Goal: Information Seeking & Learning: Check status

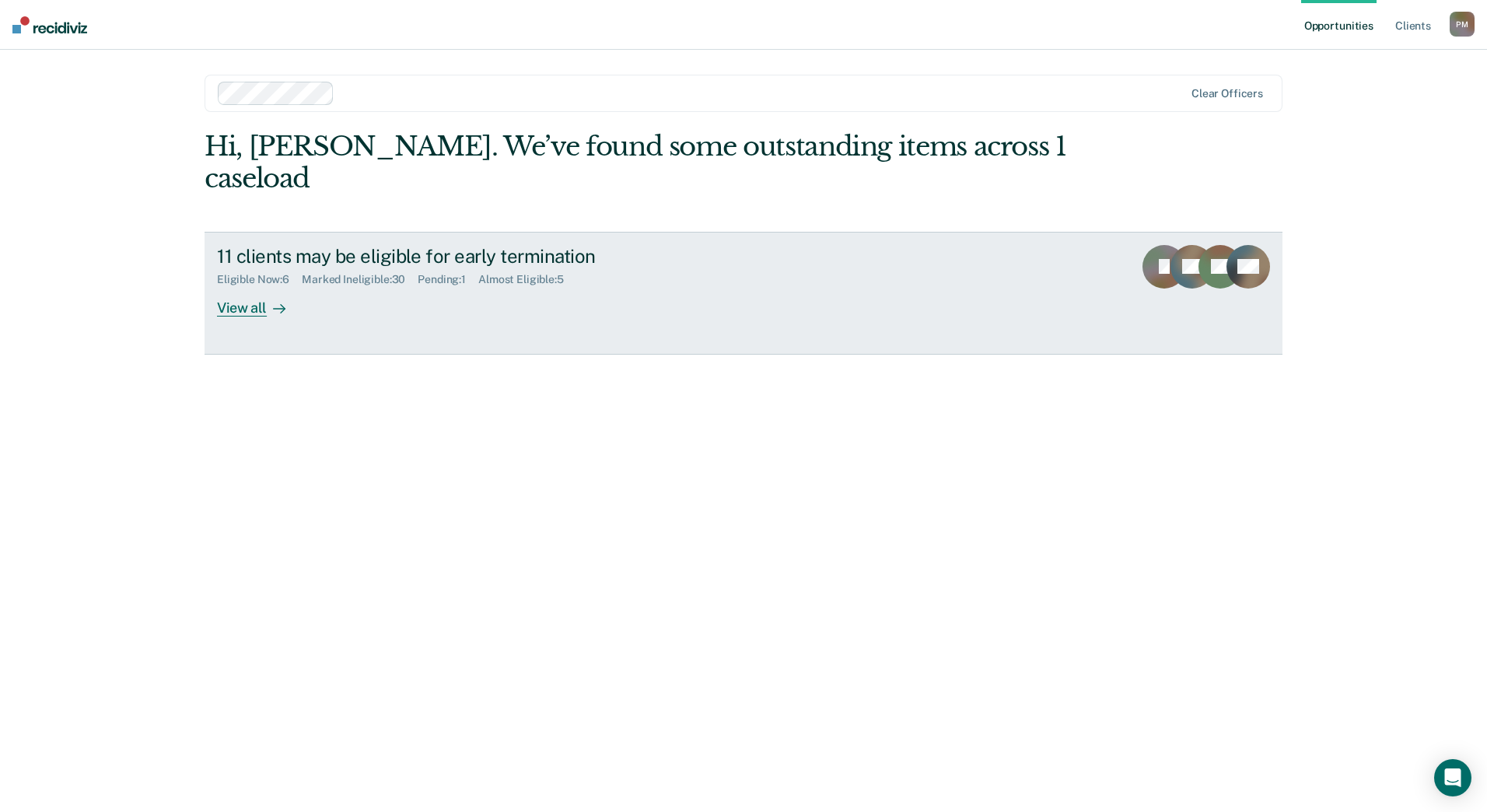
click at [227, 286] on div "View all" at bounding box center [261, 301] width 87 height 30
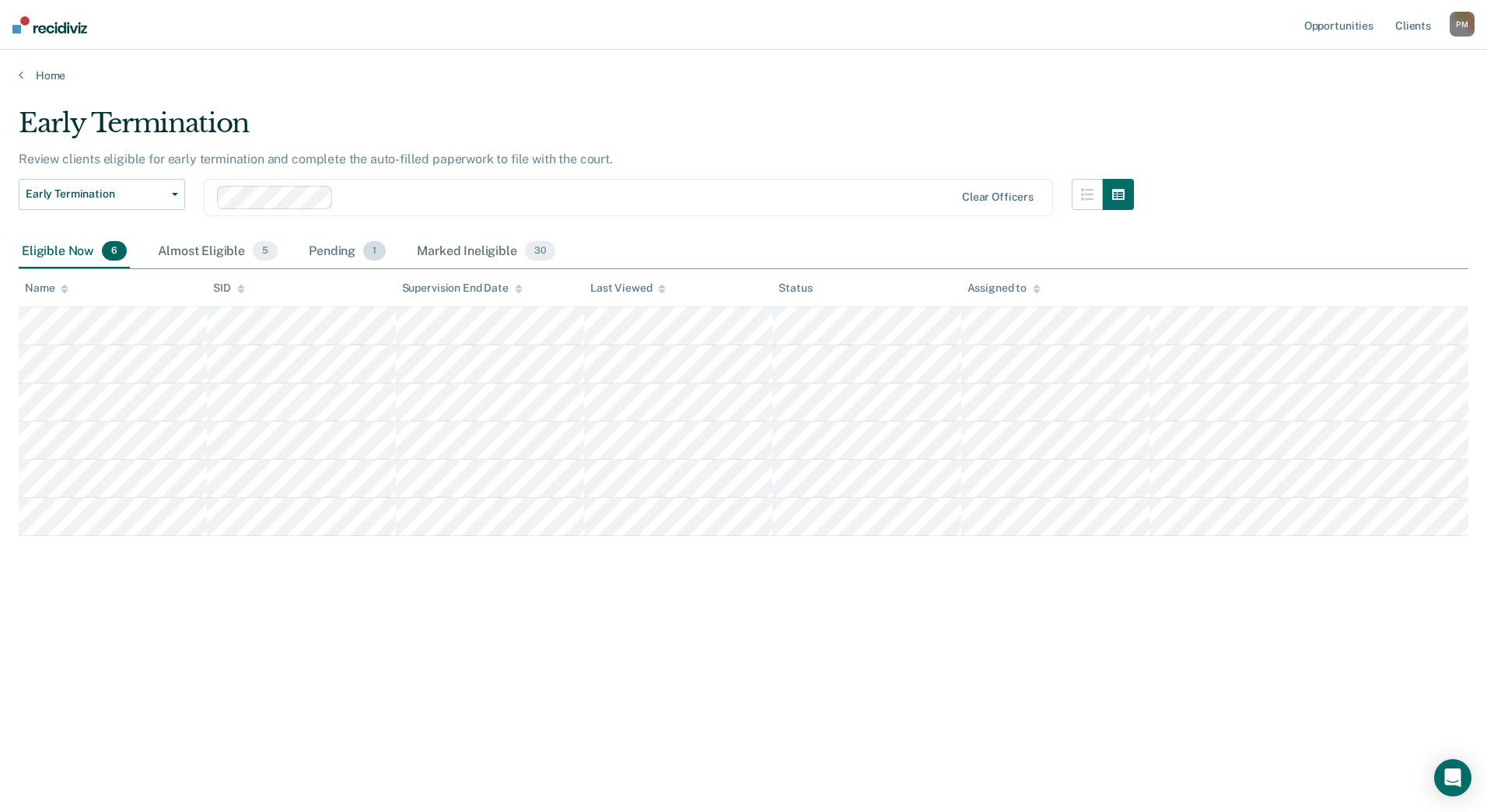
click at [324, 253] on div "Pending 1" at bounding box center [347, 252] width 83 height 34
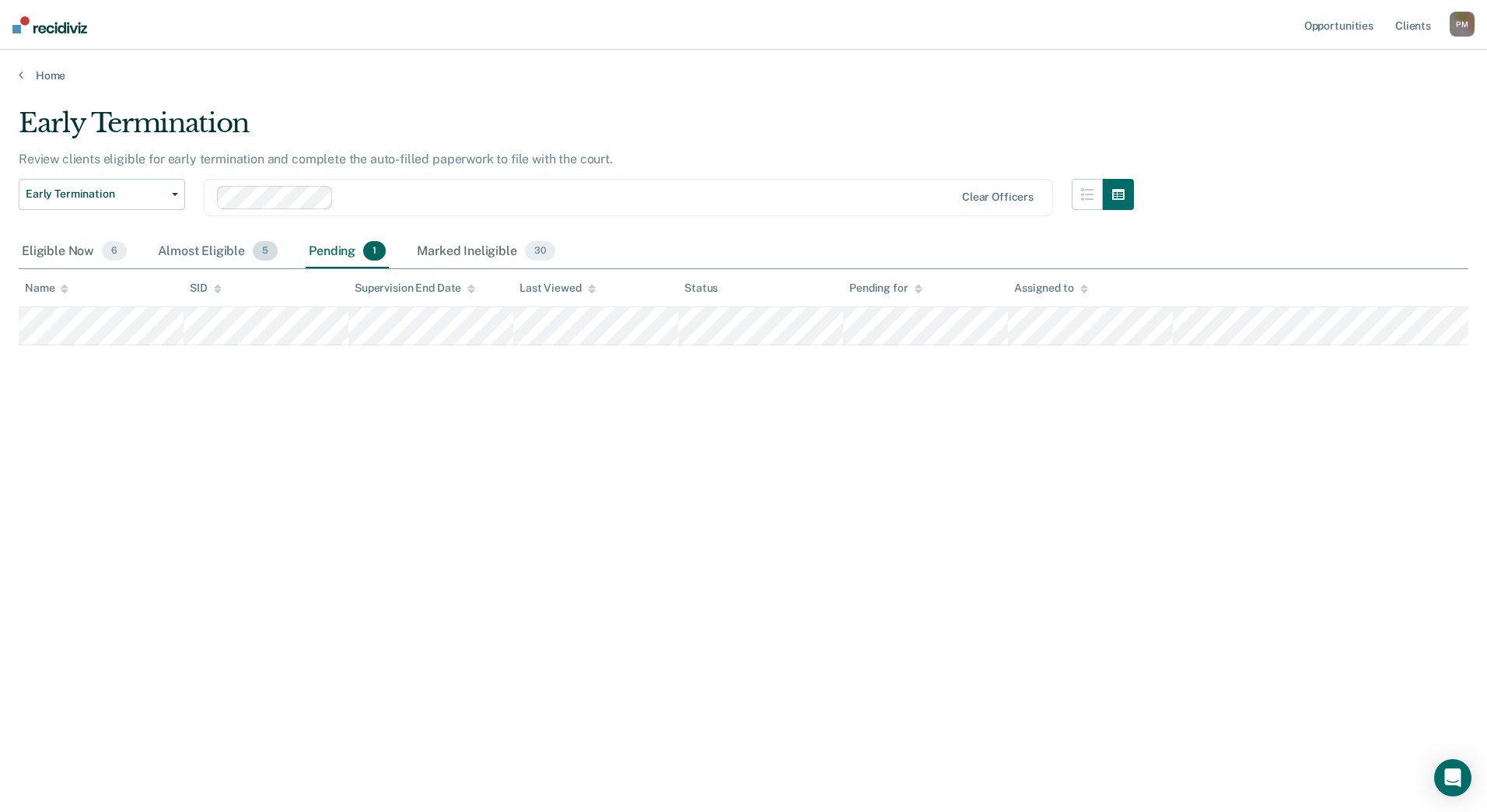
click at [216, 253] on div "Almost Eligible 5" at bounding box center [217, 252] width 126 height 34
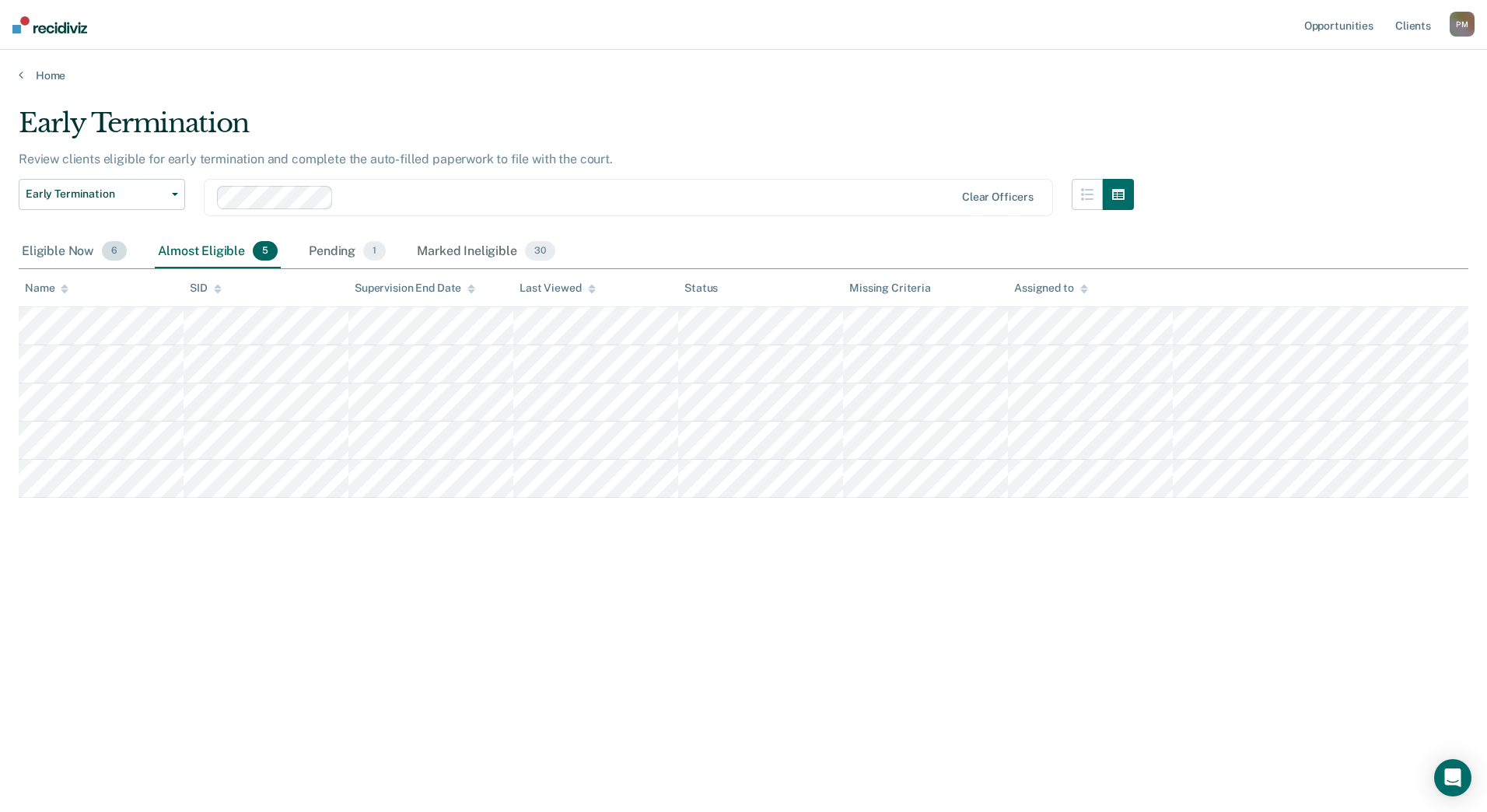
click at [72, 247] on div "Eligible Now 6" at bounding box center [74, 252] width 111 height 34
